Goal: Task Accomplishment & Management: Use online tool/utility

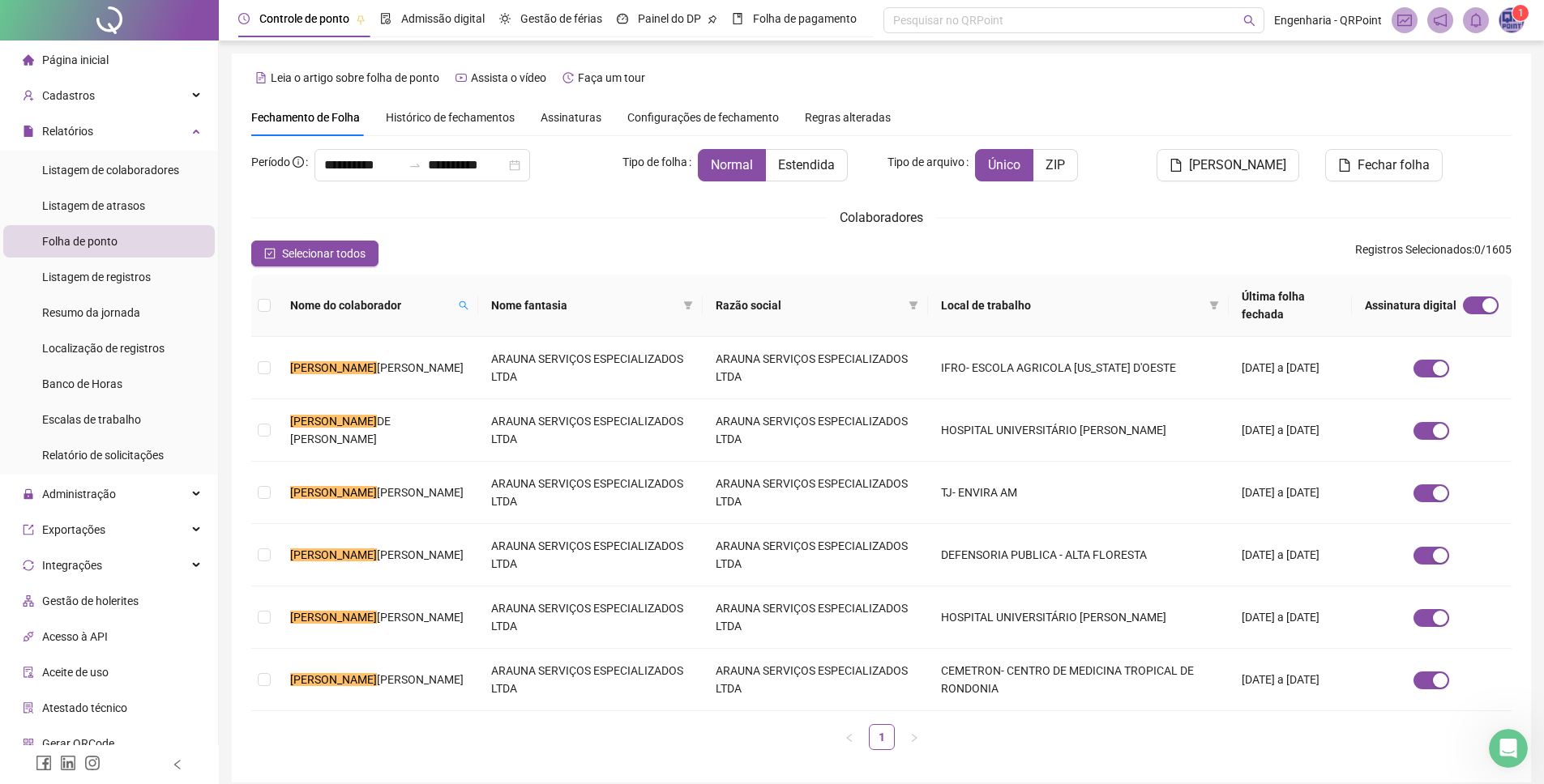
click at [1156, 84] on div "Leia o artigo sobre folha de ponto Assista o vídeo Faça um tour" at bounding box center [881, 78] width 1260 height 26
click at [1127, 79] on div "Leia o artigo sobre folha de ponto Assista o vídeo Faça um tour" at bounding box center [881, 78] width 1260 height 26
click at [277, 351] on td "[PERSON_NAME]" at bounding box center [378, 368] width 201 height 63
click at [377, 415] on span "DE [PERSON_NAME]" at bounding box center [340, 430] width 101 height 30
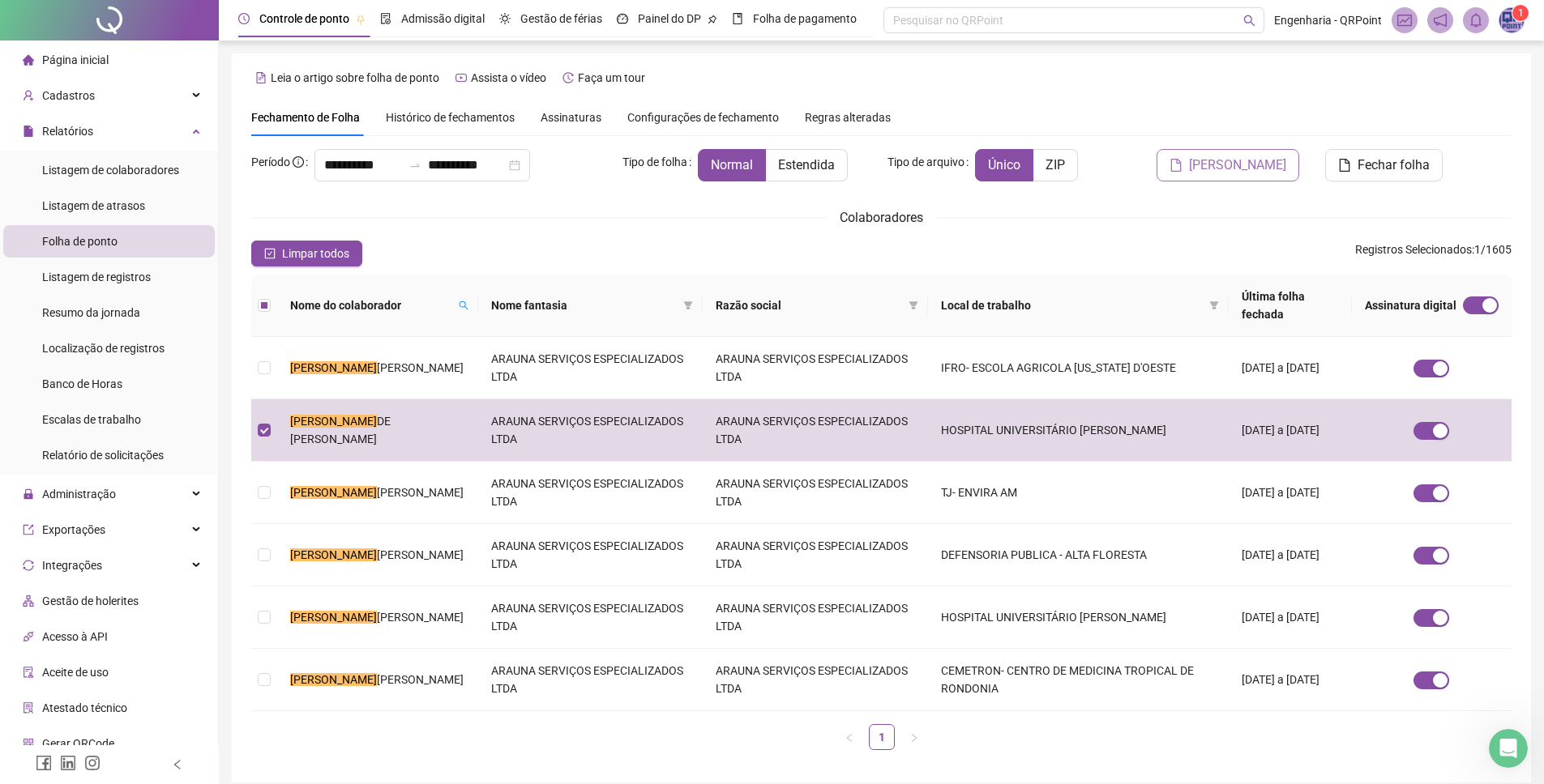
click at [1235, 159] on span "[PERSON_NAME]" at bounding box center [1237, 165] width 97 height 19
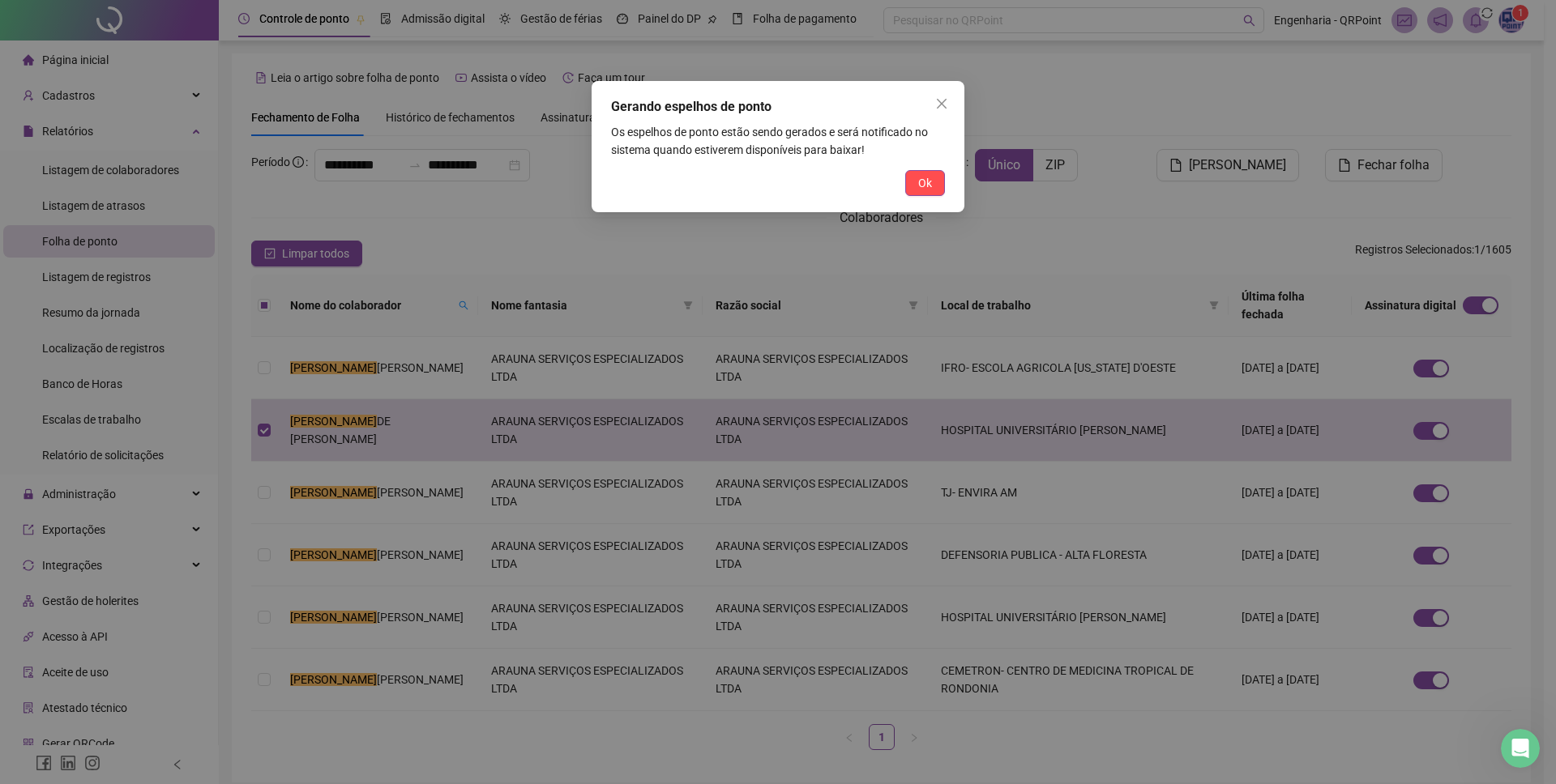
click at [919, 181] on span "Ok" at bounding box center [925, 182] width 14 height 18
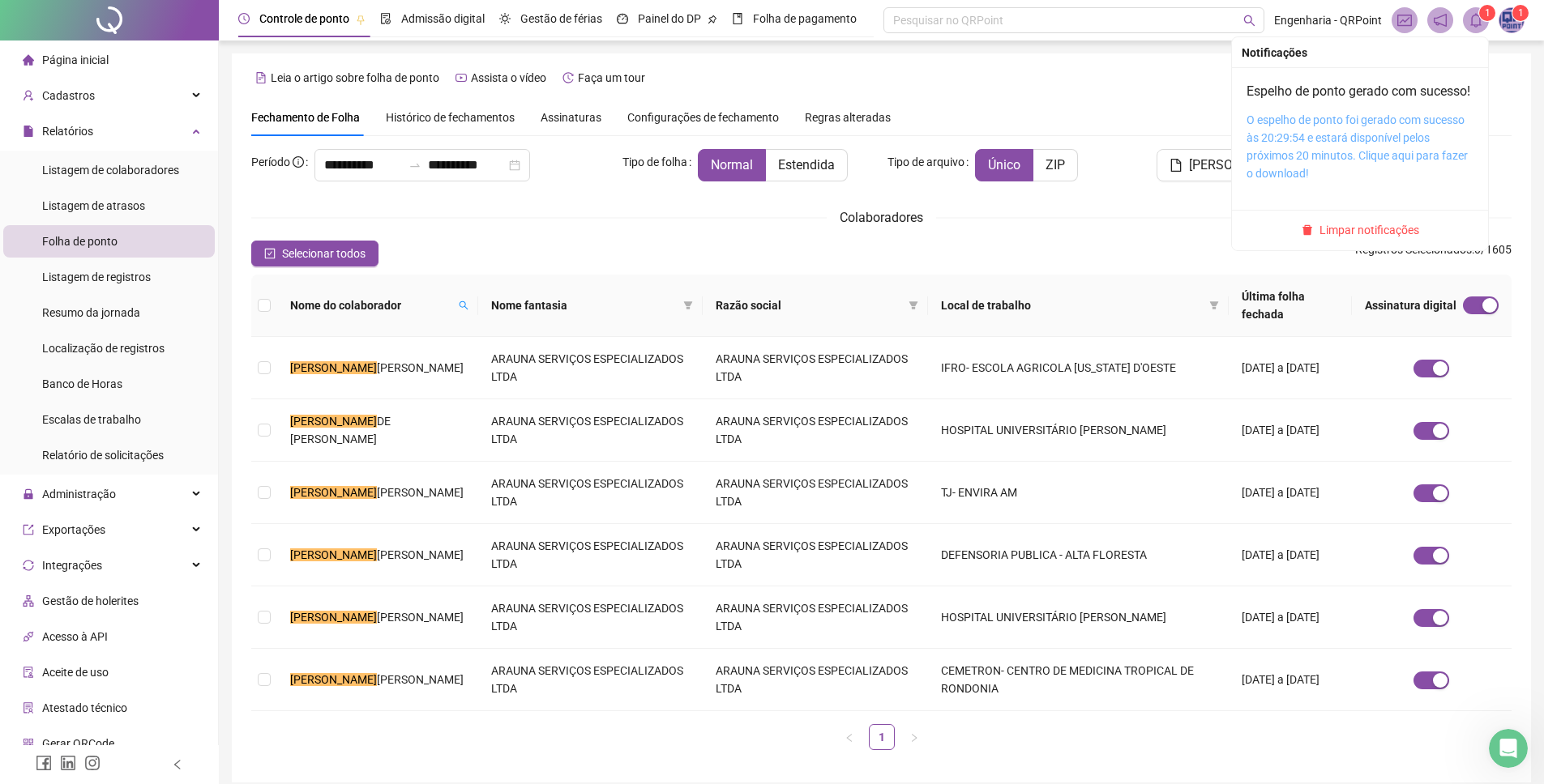
click at [1361, 133] on link "O espelho de ponto foi gerado com sucesso às 20:29:54 e estará disponível pelos…" at bounding box center [1357, 146] width 221 height 67
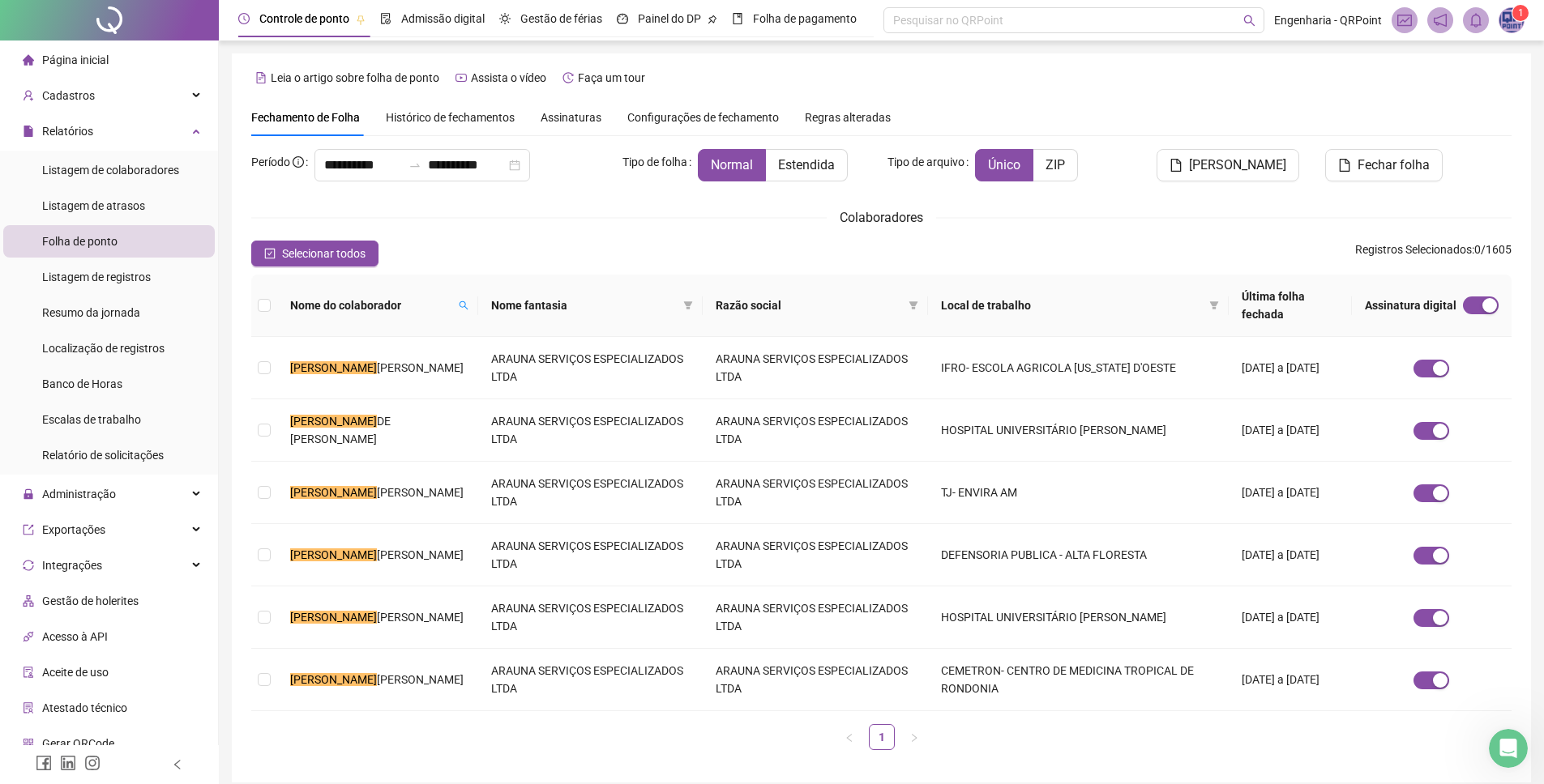
click at [1264, 99] on div "Fechamento de Folha Histórico de fechamentos Assinaturas Configurações de fecha…" at bounding box center [881, 117] width 1260 height 37
drag, startPoint x: 1509, startPoint y: 17, endPoint x: 1510, endPoint y: 34, distance: 17.0
click at [1509, 17] on img at bounding box center [1511, 20] width 25 height 24
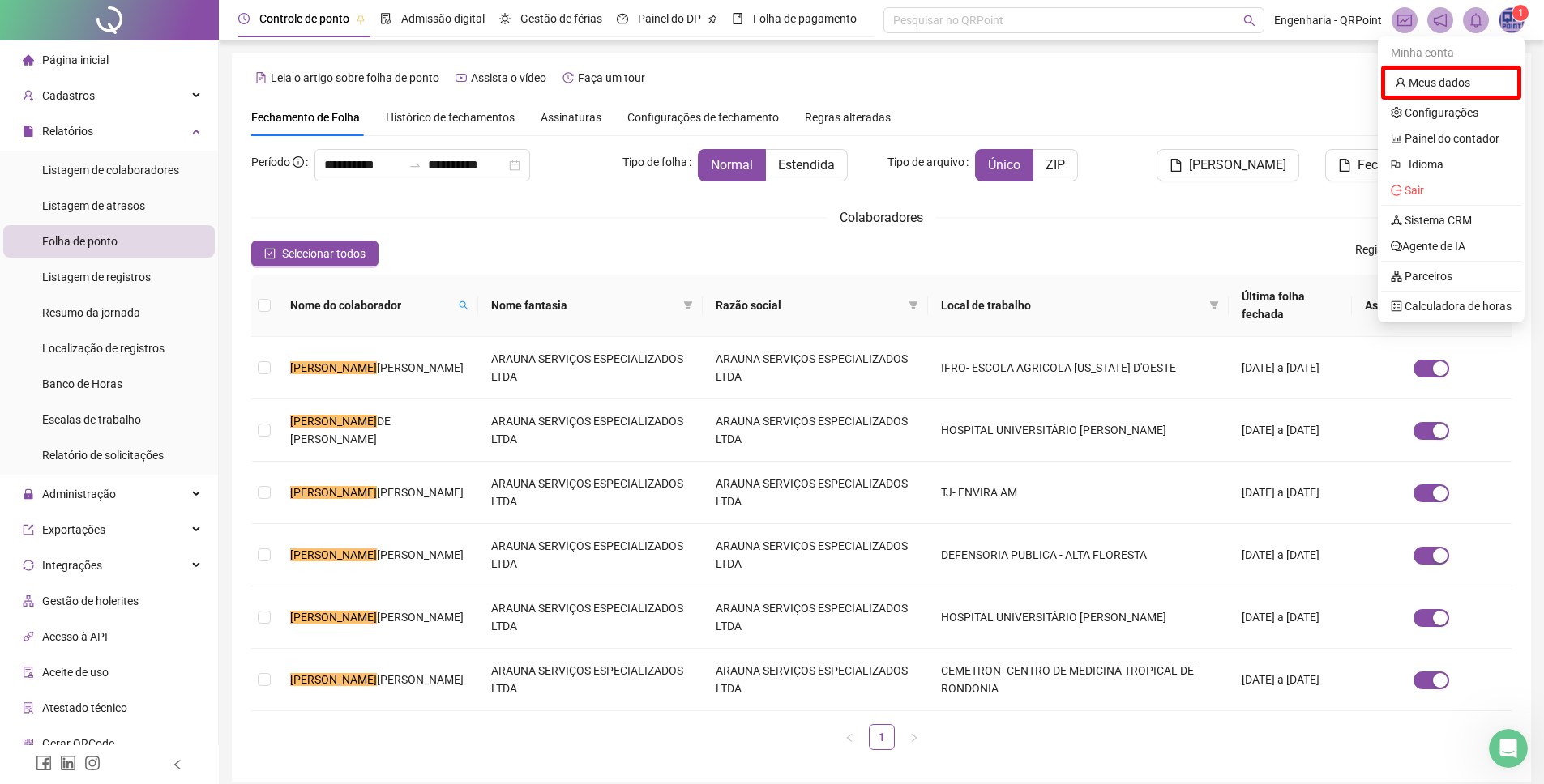
click at [1259, 79] on div "Leia o artigo sobre folha de ponto Assista o vídeo Faça um tour" at bounding box center [881, 78] width 1260 height 26
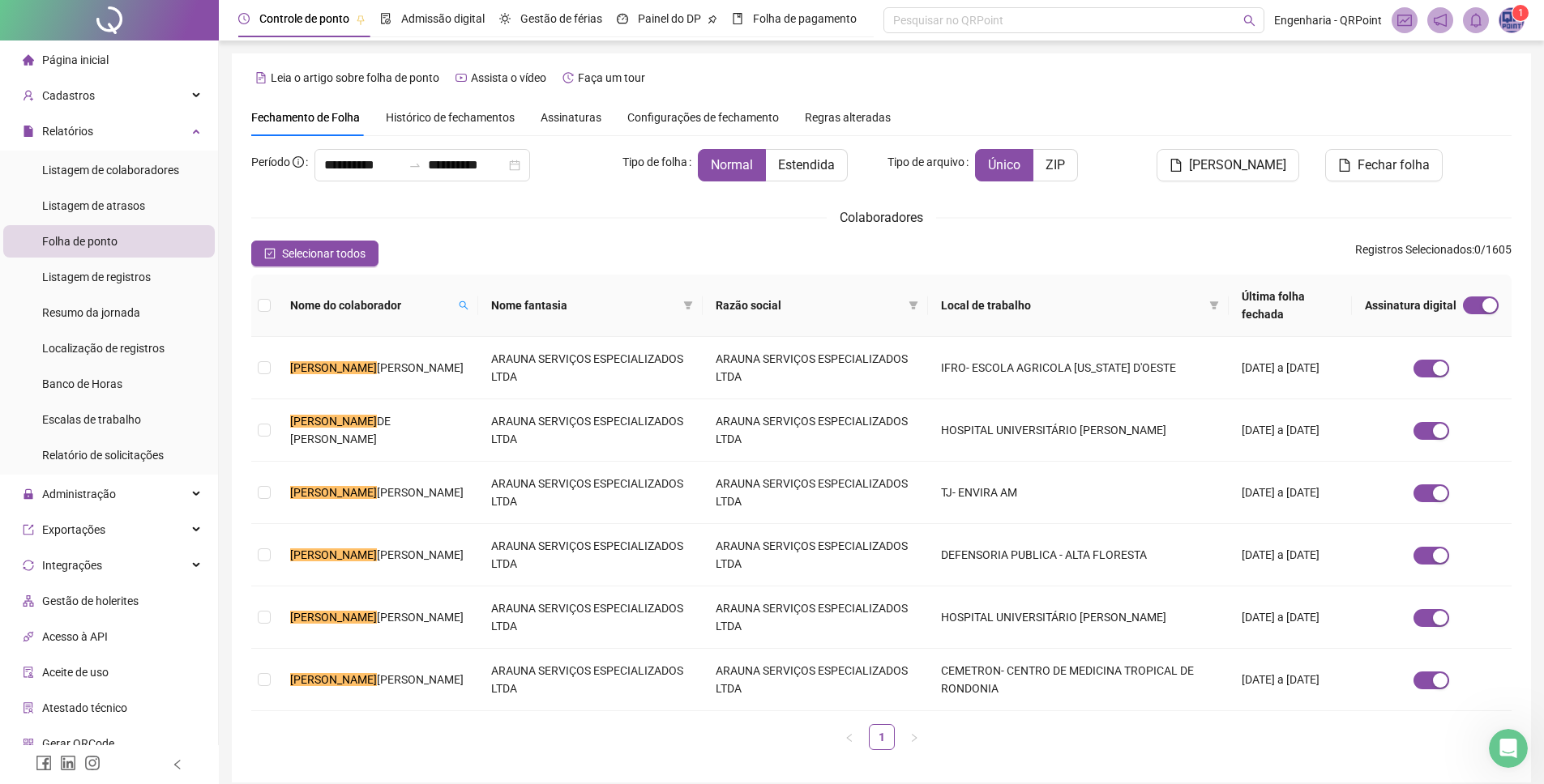
click at [997, 109] on div "Fechamento de Folha Histórico de fechamentos Assinaturas Configurações de fecha…" at bounding box center [881, 117] width 1260 height 37
click at [827, 63] on div "**********" at bounding box center [881, 417] width 1299 height 729
click at [1132, 69] on div "Leia o artigo sobre folha de ponto Assista o vídeo Faça um tour" at bounding box center [881, 78] width 1260 height 26
drag, startPoint x: 1085, startPoint y: 234, endPoint x: 1058, endPoint y: 301, distance: 72.2
click at [1085, 234] on div "**********" at bounding box center [881, 455] width 1260 height 614
